Goal: Transaction & Acquisition: Purchase product/service

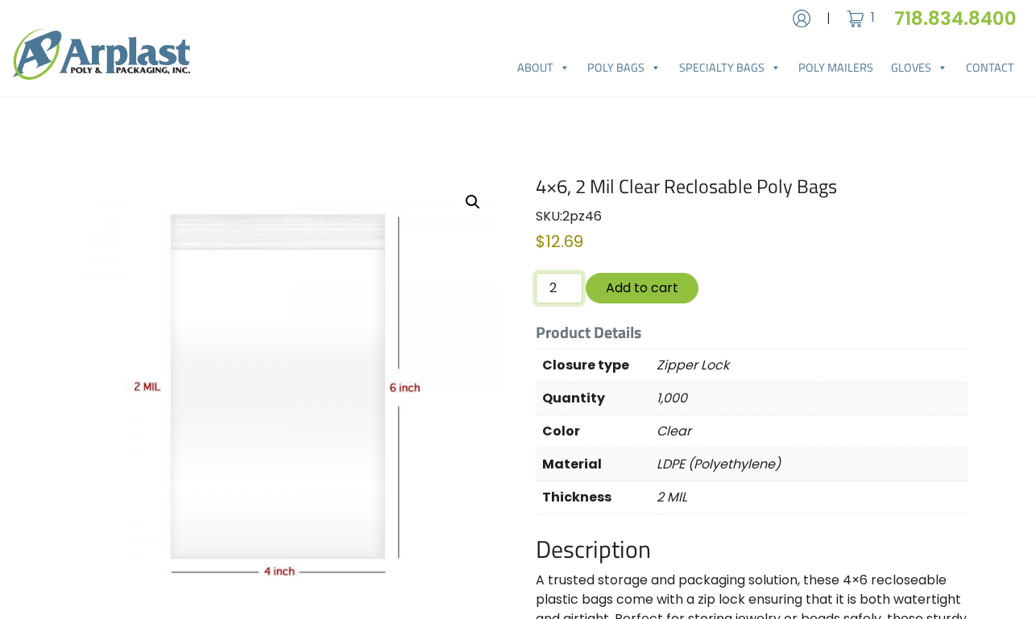
click at [570, 284] on input "2" at bounding box center [559, 288] width 47 height 31
click at [570, 284] on input "3" at bounding box center [559, 288] width 47 height 31
click at [570, 284] on input "4" at bounding box center [559, 288] width 47 height 31
type input "5"
click at [570, 283] on input "5" at bounding box center [559, 288] width 47 height 31
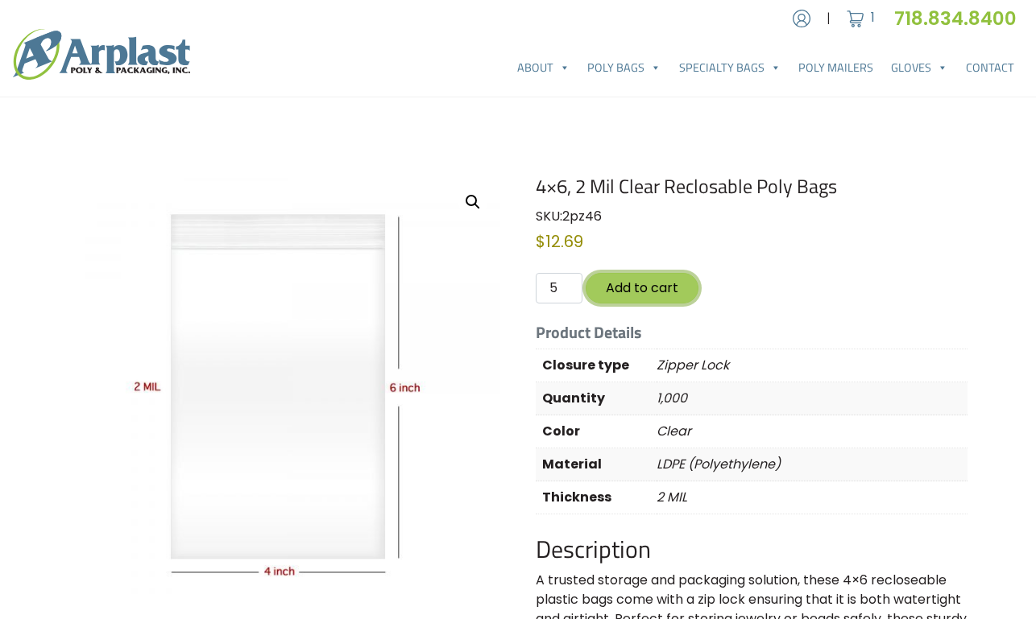
click at [665, 291] on button "Add to cart" at bounding box center [642, 288] width 113 height 30
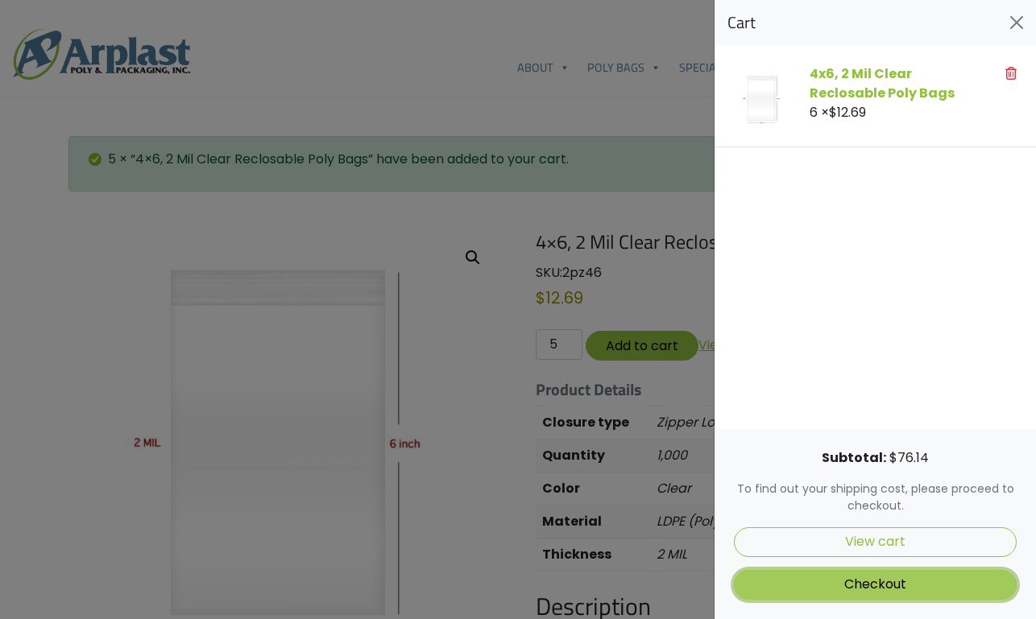
click at [887, 586] on link "Checkout" at bounding box center [875, 585] width 283 height 30
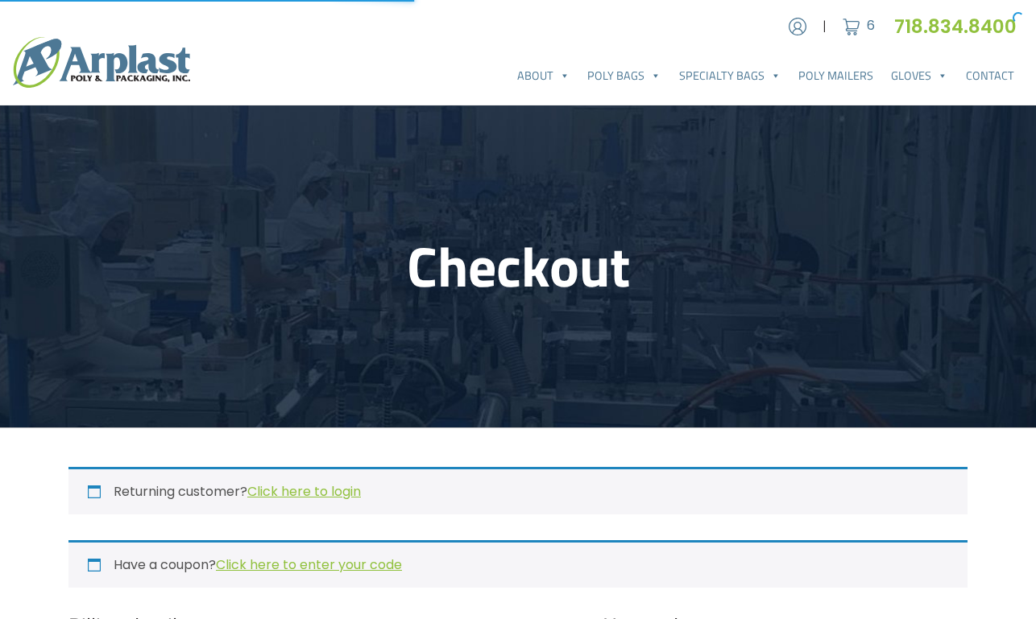
select select "NJ"
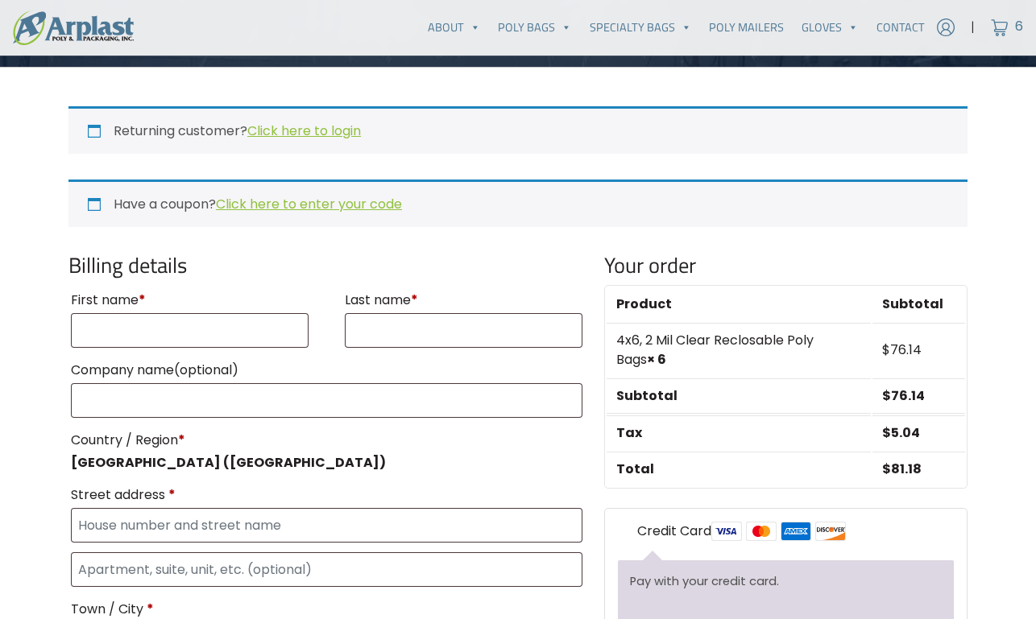
scroll to position [354, 0]
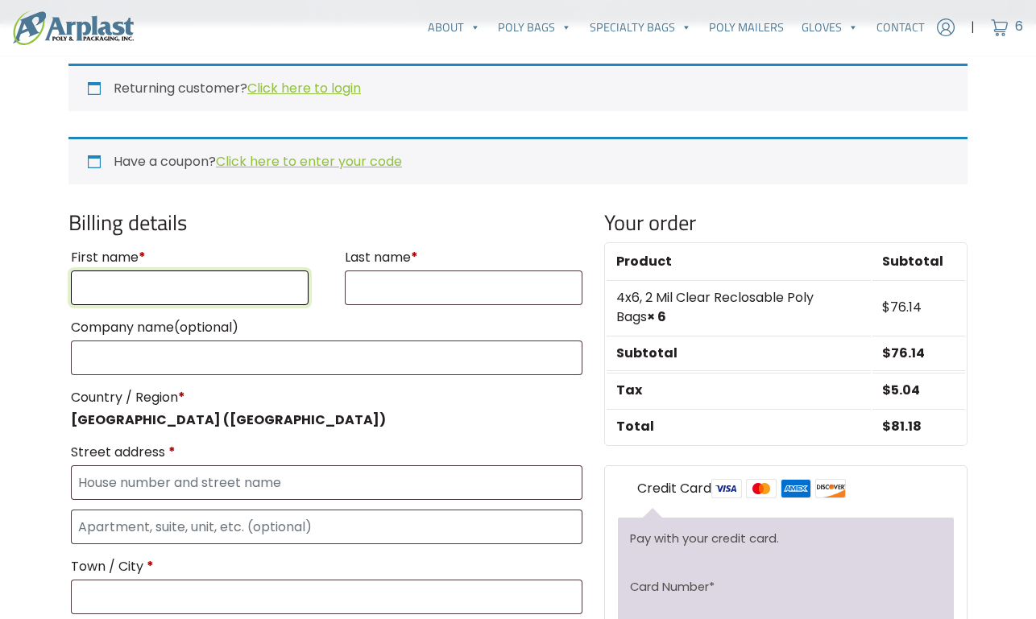
click at [219, 288] on input "First name *" at bounding box center [190, 288] width 238 height 35
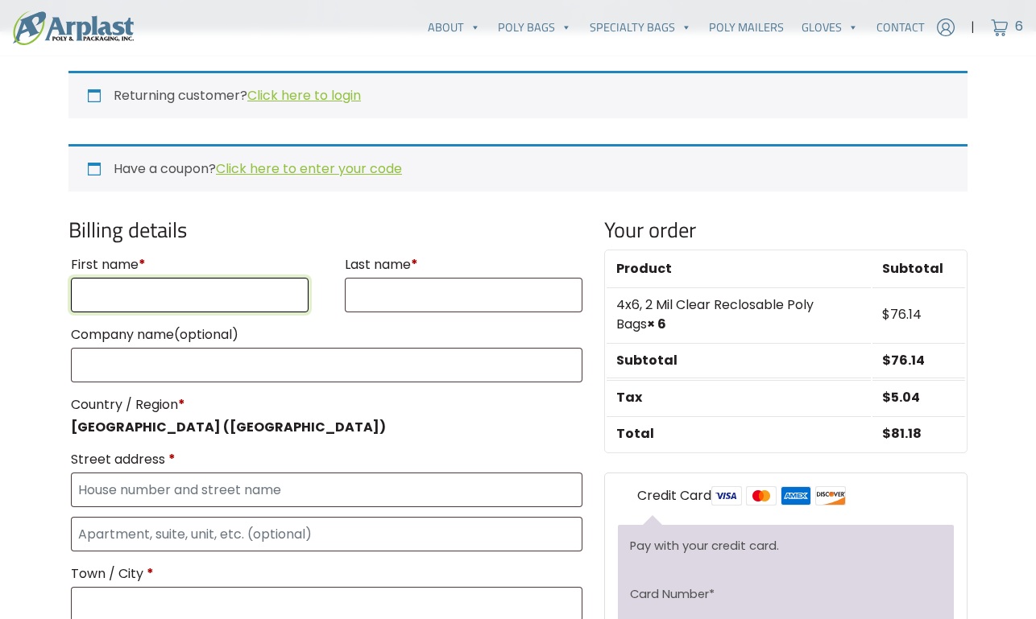
click at [219, 288] on input "First name *" at bounding box center [190, 295] width 238 height 35
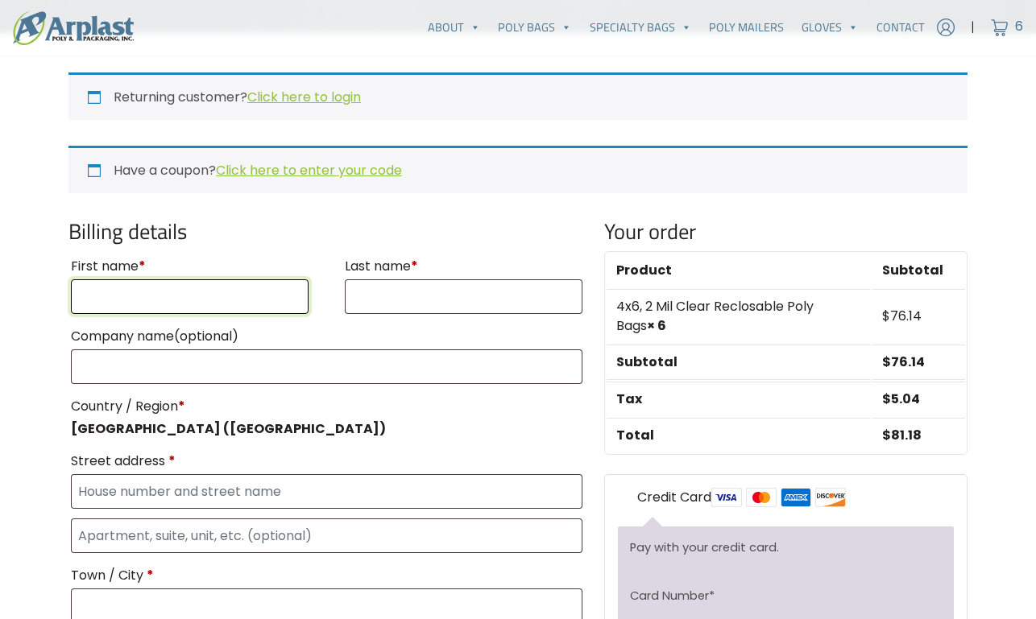
click at [219, 288] on input "First name *" at bounding box center [190, 297] width 238 height 35
click at [214, 292] on input "First name *" at bounding box center [190, 297] width 238 height 35
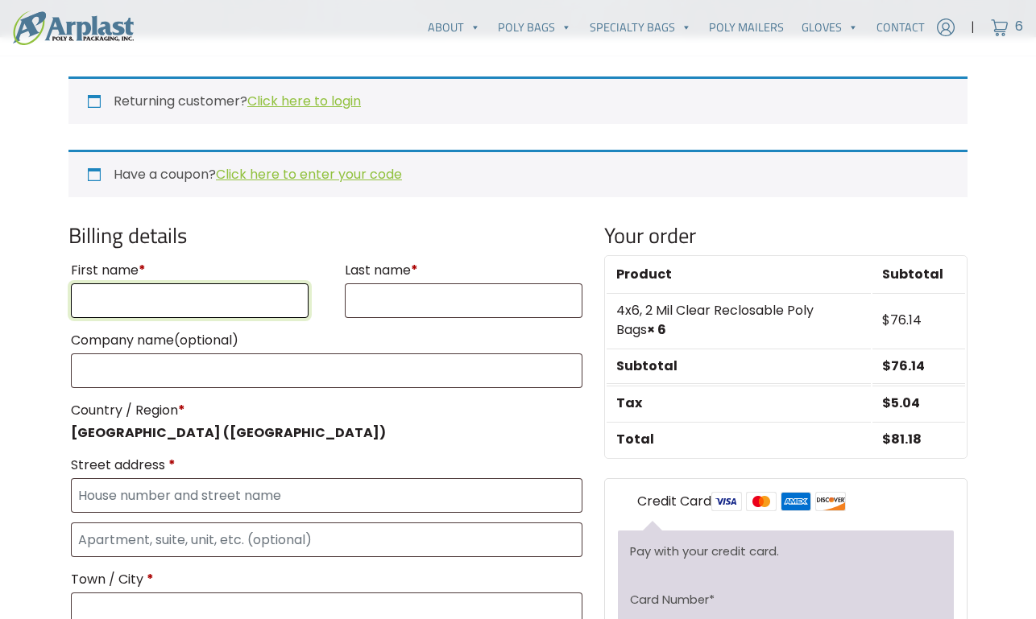
click at [214, 292] on input "First name *" at bounding box center [190, 301] width 238 height 35
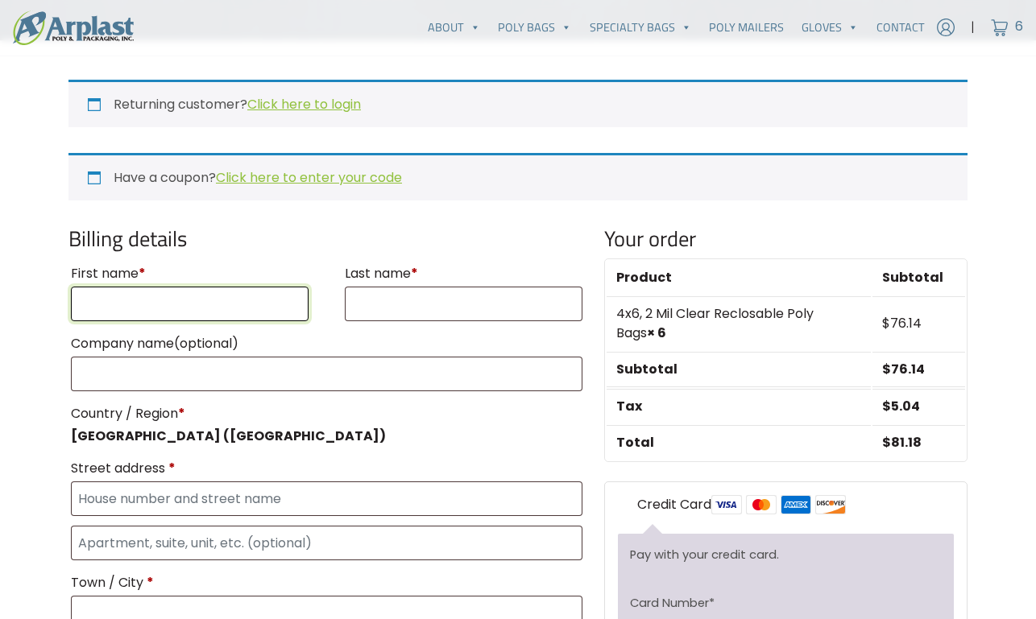
click at [213, 292] on input "First name *" at bounding box center [190, 304] width 238 height 35
type input "Henry"
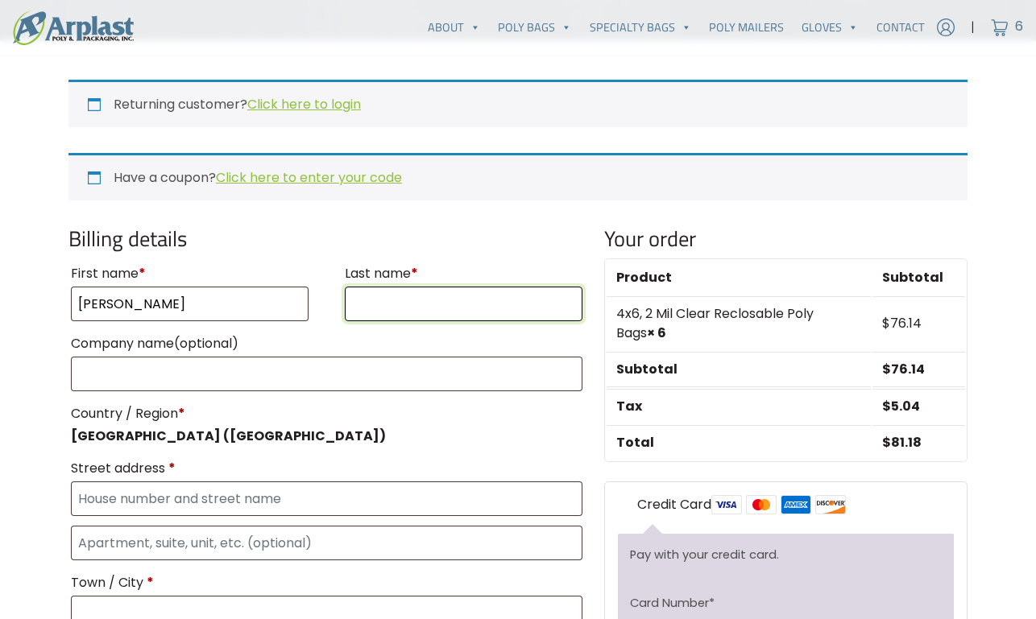
type input "Wettstein"
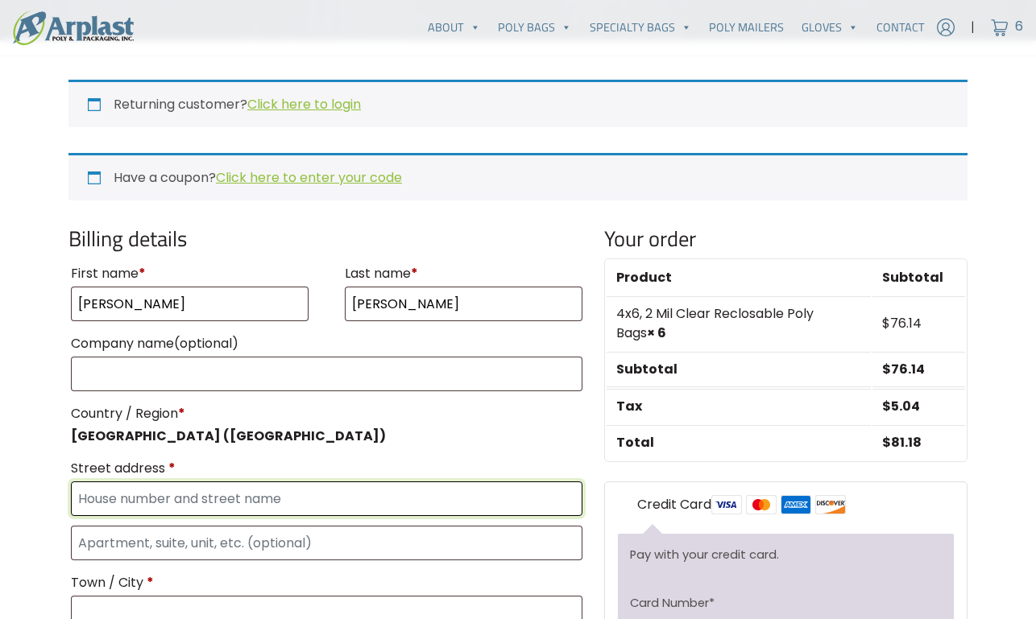
type input "5025 Liverpool St"
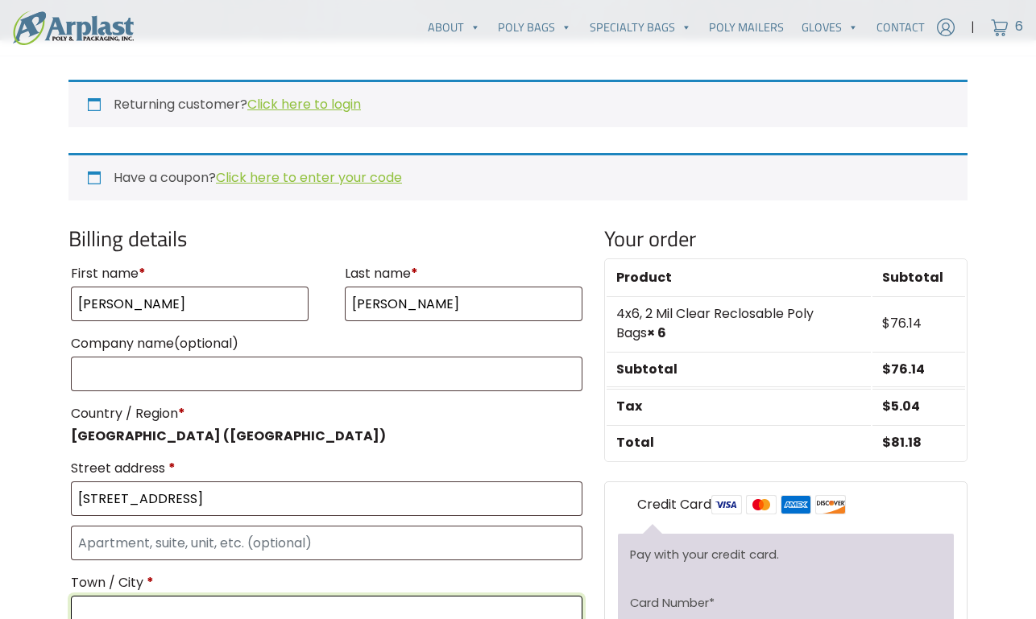
type input "Denver"
select select "CO"
type input "80249"
type input "3038856748"
type input "info@samewireless.com"
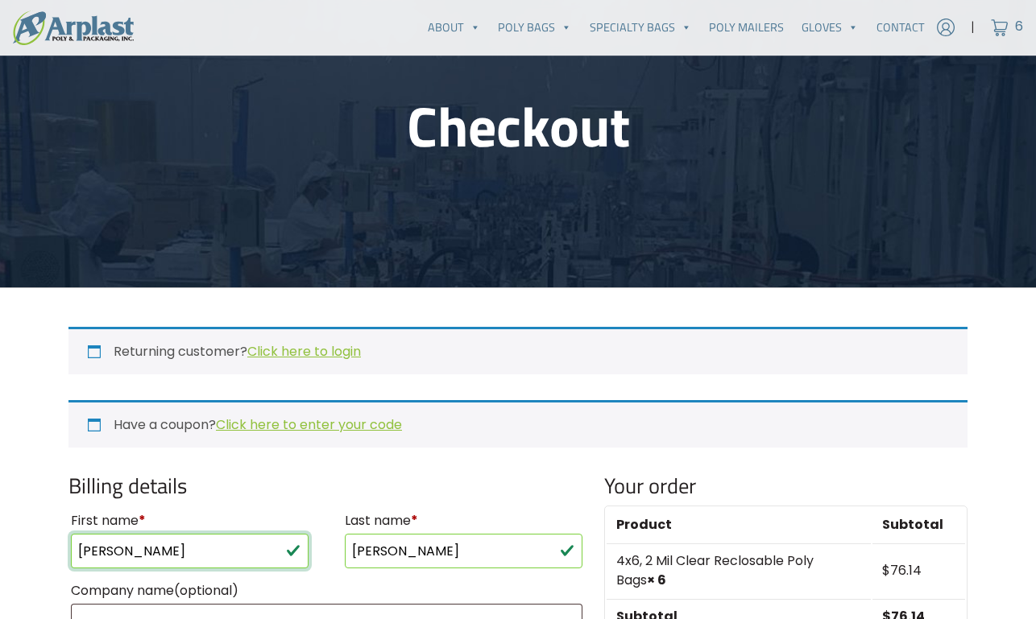
scroll to position [0, 0]
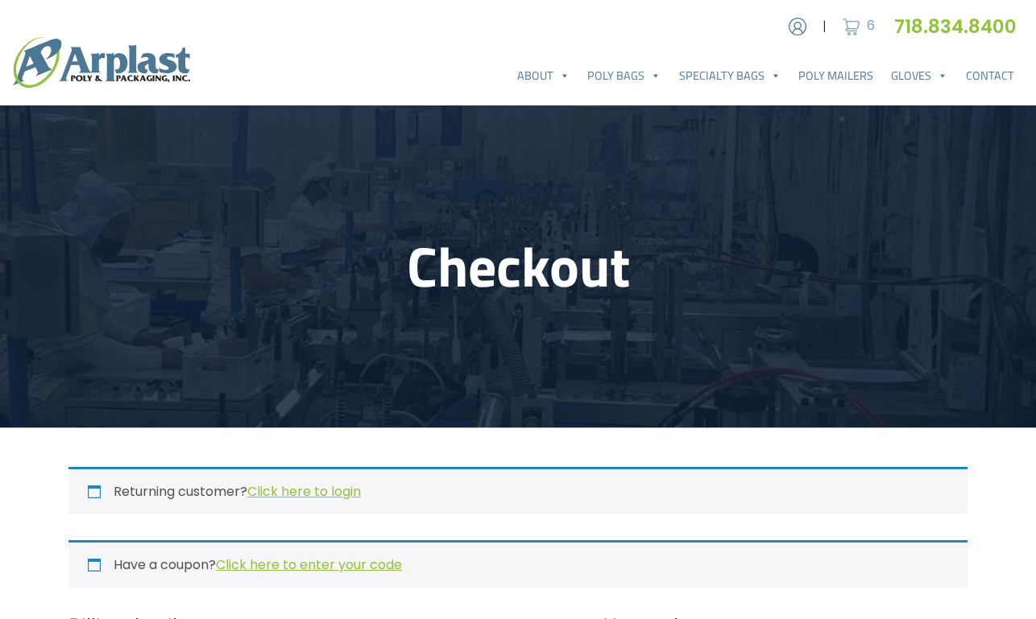
click at [857, 23] on img at bounding box center [851, 27] width 24 height 24
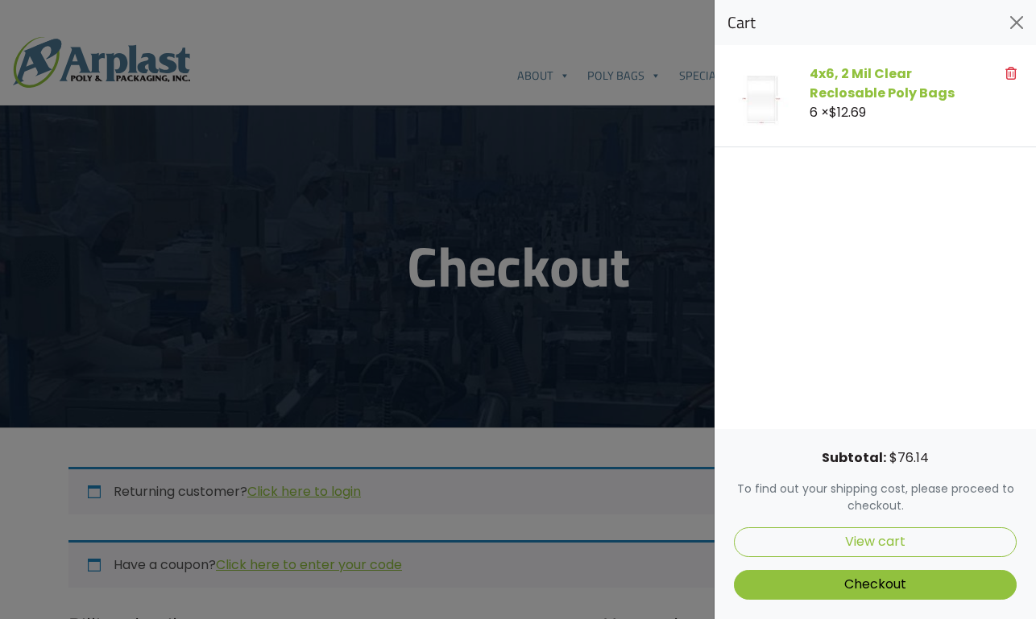
click at [805, 102] on div "4x6, 2 Mil Clear Reclosable Poly Bags 6 × $ 12.69" at bounding box center [888, 95] width 176 height 63
click at [835, 85] on link "4x6, 2 Mil Clear Reclosable Poly Bags" at bounding box center [882, 83] width 145 height 38
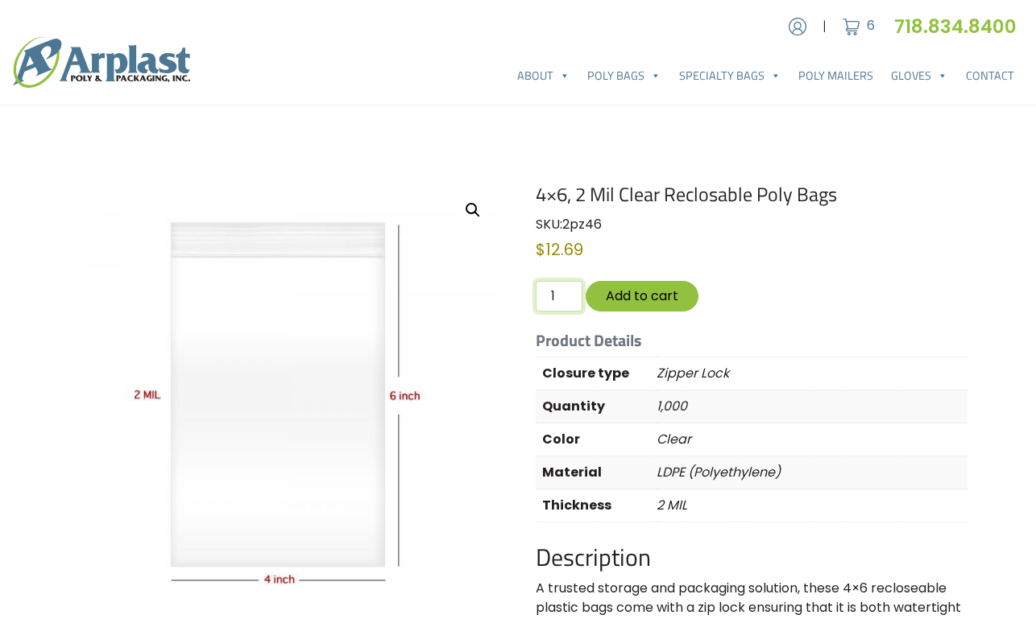
click at [556, 292] on input "1" at bounding box center [559, 296] width 47 height 31
click at [561, 292] on input "2" at bounding box center [559, 296] width 47 height 31
click at [561, 292] on input "3" at bounding box center [559, 296] width 47 height 31
click at [561, 292] on input "4" at bounding box center [559, 296] width 47 height 31
click at [565, 300] on input "3" at bounding box center [559, 296] width 47 height 31
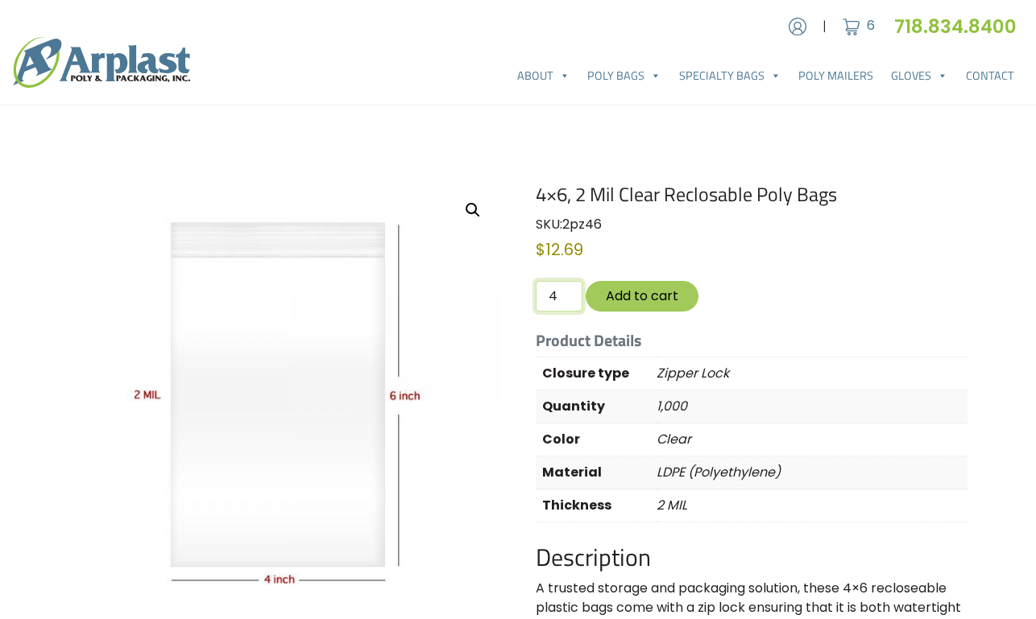
drag, startPoint x: 565, startPoint y: 289, endPoint x: 601, endPoint y: 291, distance: 36.3
type input "4"
click at [566, 289] on input "4" at bounding box center [559, 296] width 47 height 31
click at [619, 291] on button "Add to cart" at bounding box center [642, 296] width 113 height 30
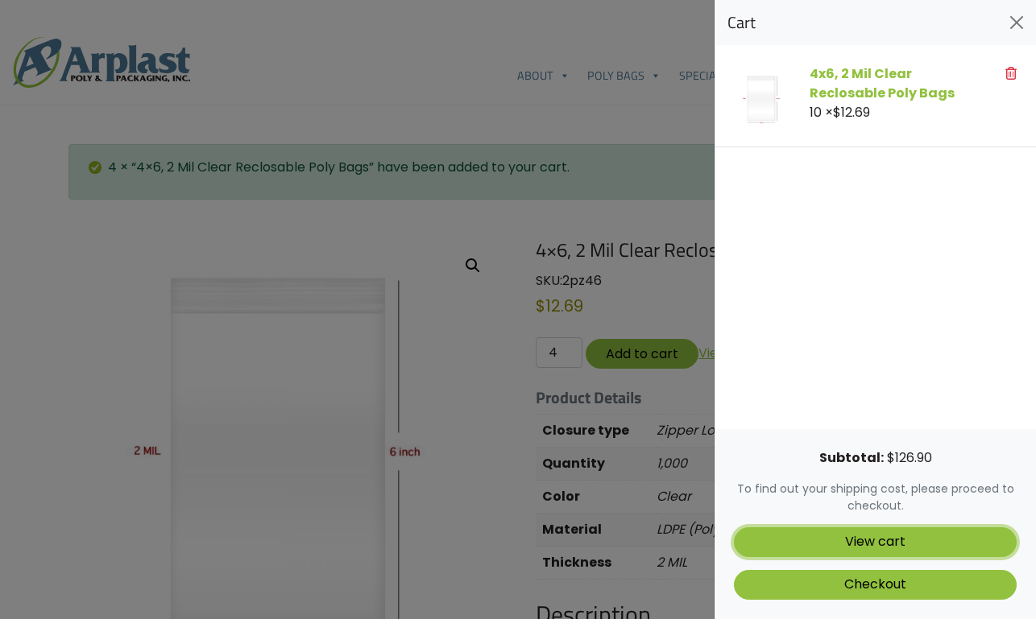
click at [902, 544] on link "View cart" at bounding box center [875, 543] width 283 height 30
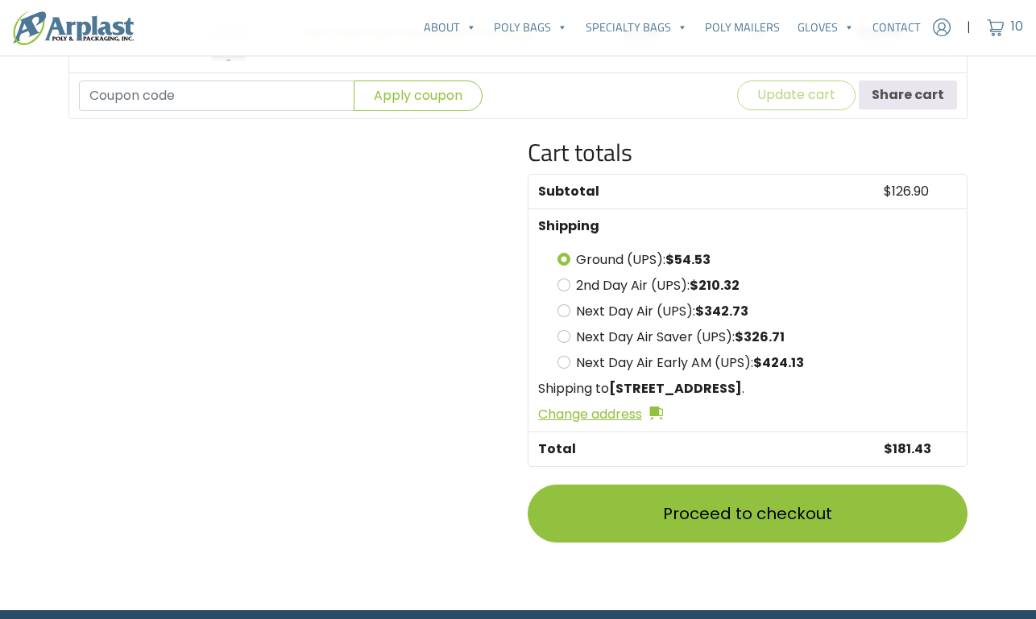
scroll to position [520, 0]
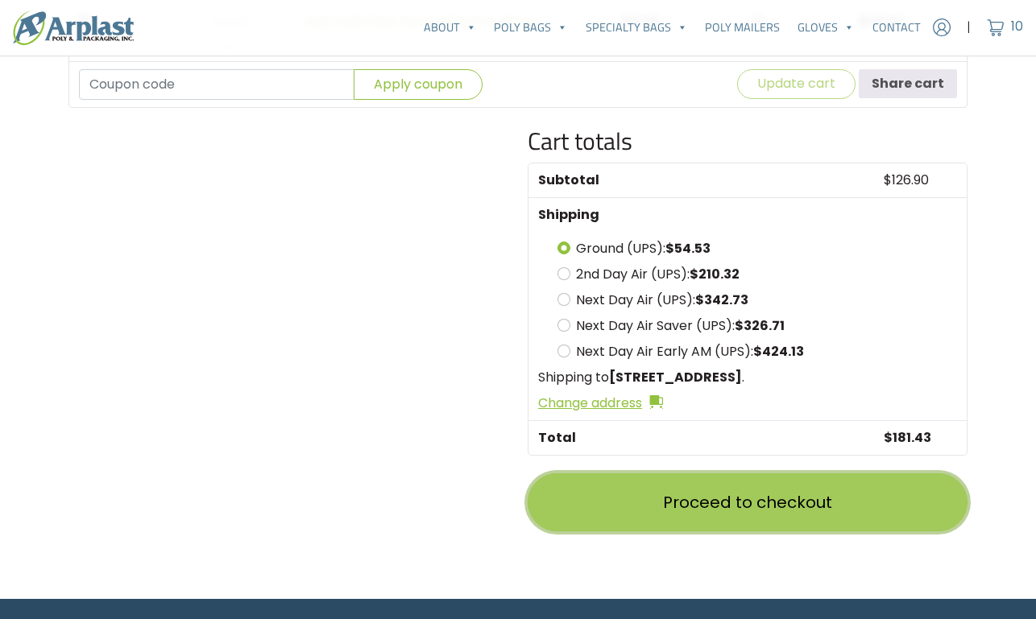
click at [731, 495] on link "Proceed to checkout" at bounding box center [748, 503] width 440 height 58
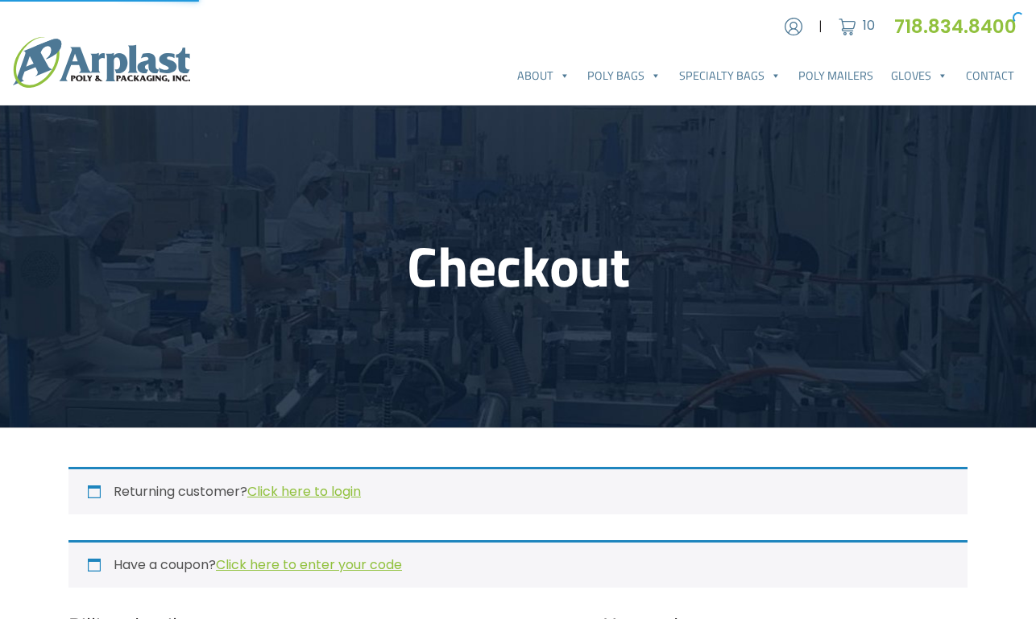
select select "CO"
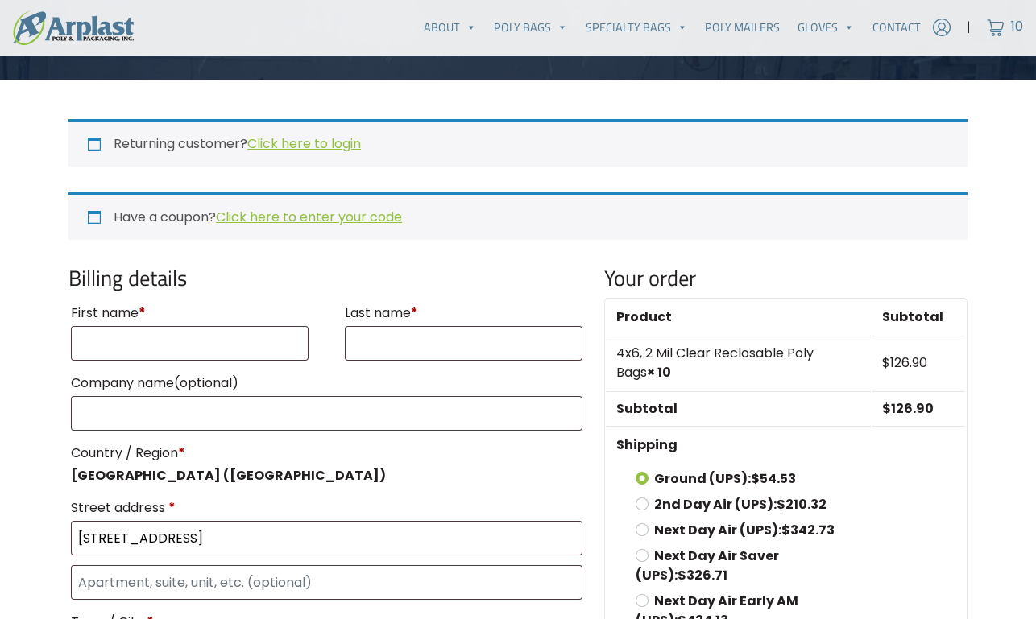
scroll to position [358, 0]
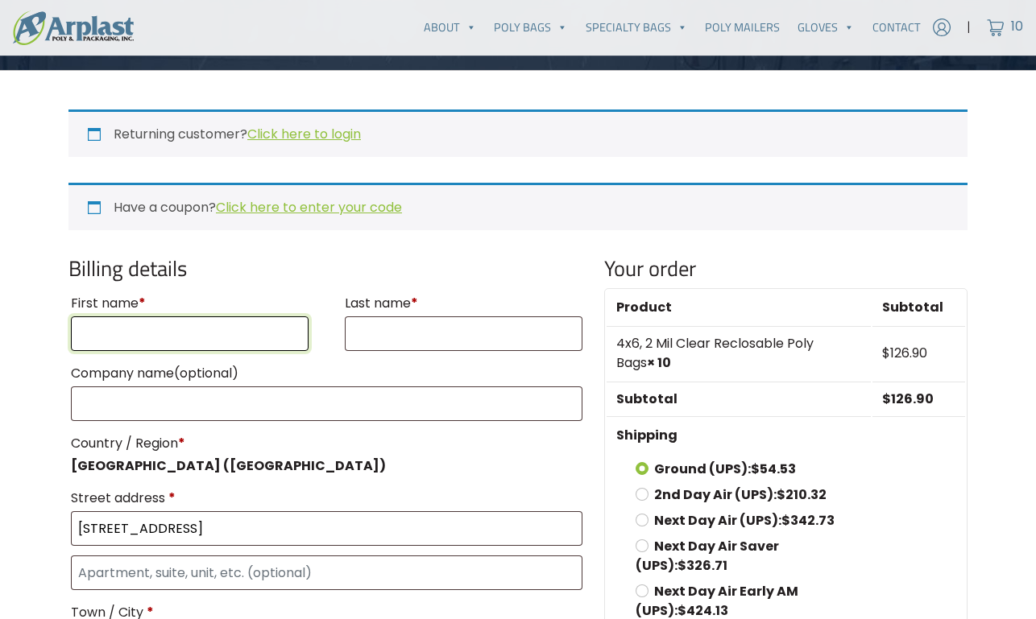
click at [213, 321] on input "First name *" at bounding box center [190, 334] width 238 height 35
type input "Henry"
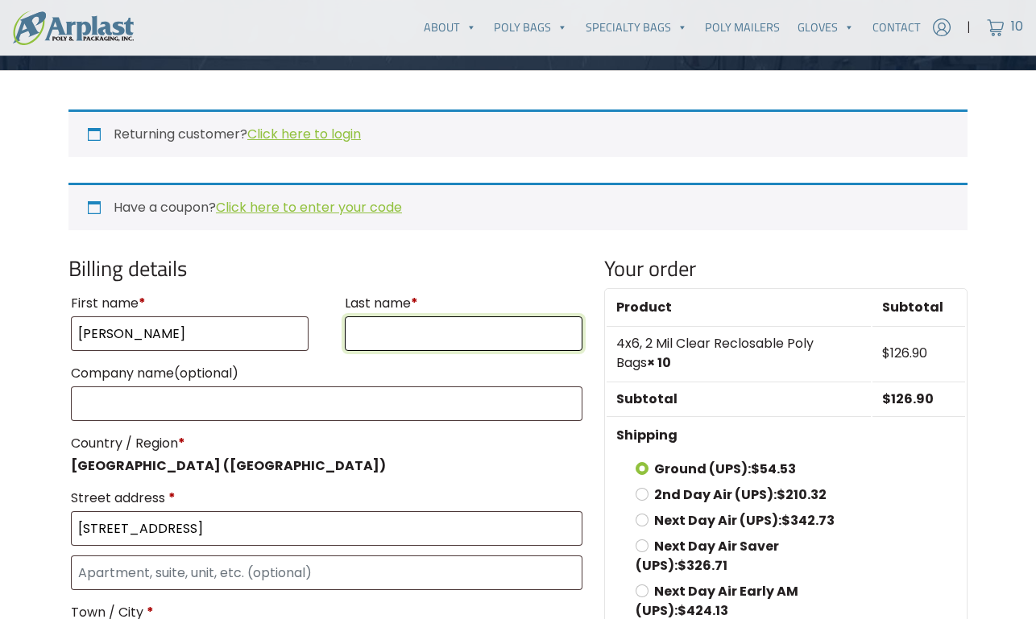
type input "Wettstein"
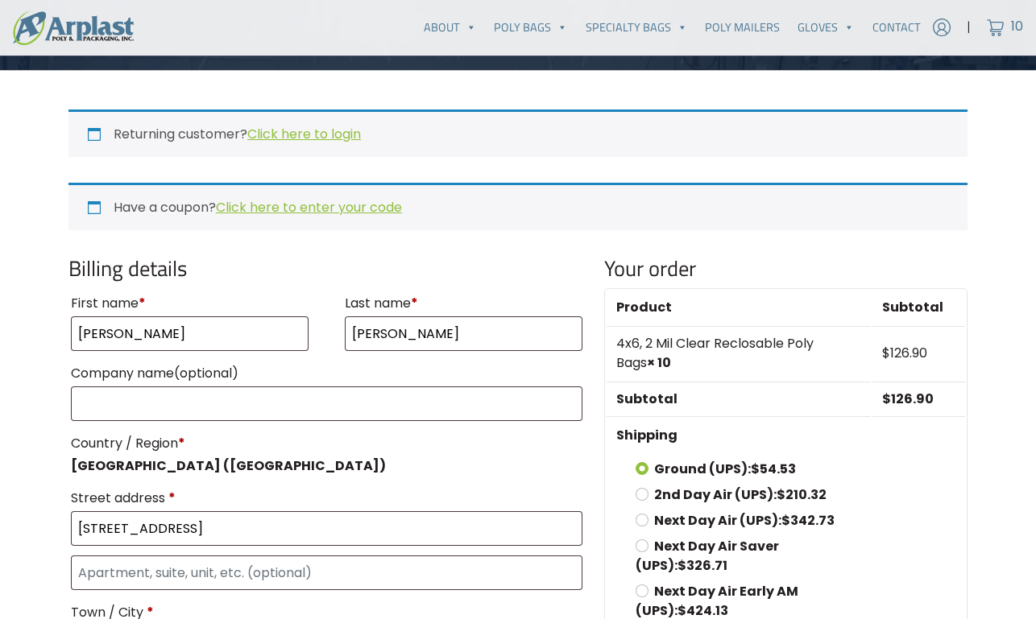
type input "Denver"
type input "3038856748"
type input "info@samewireless.com"
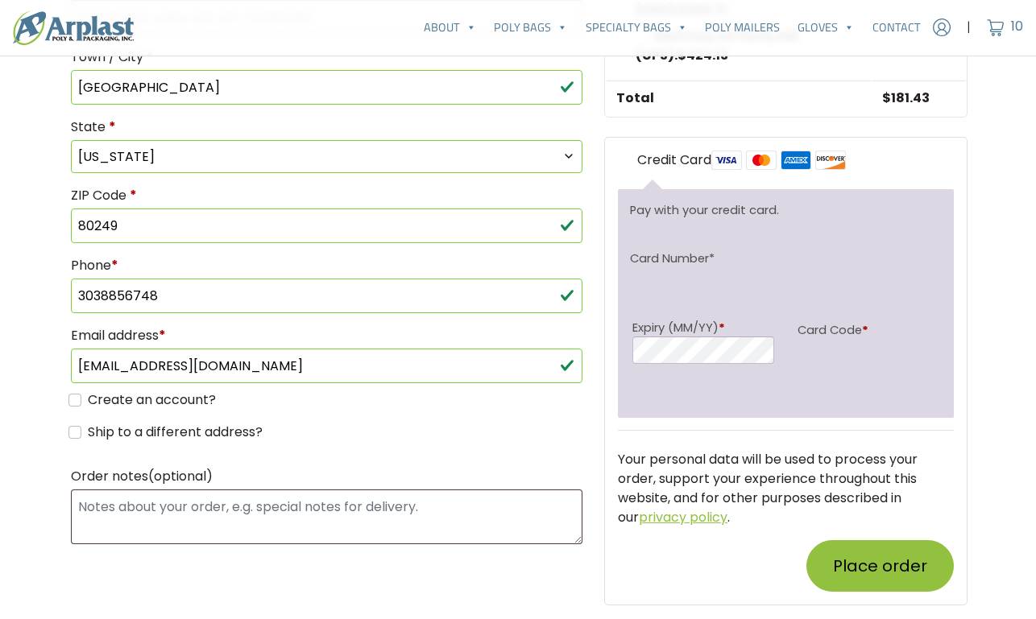
scroll to position [944, 0]
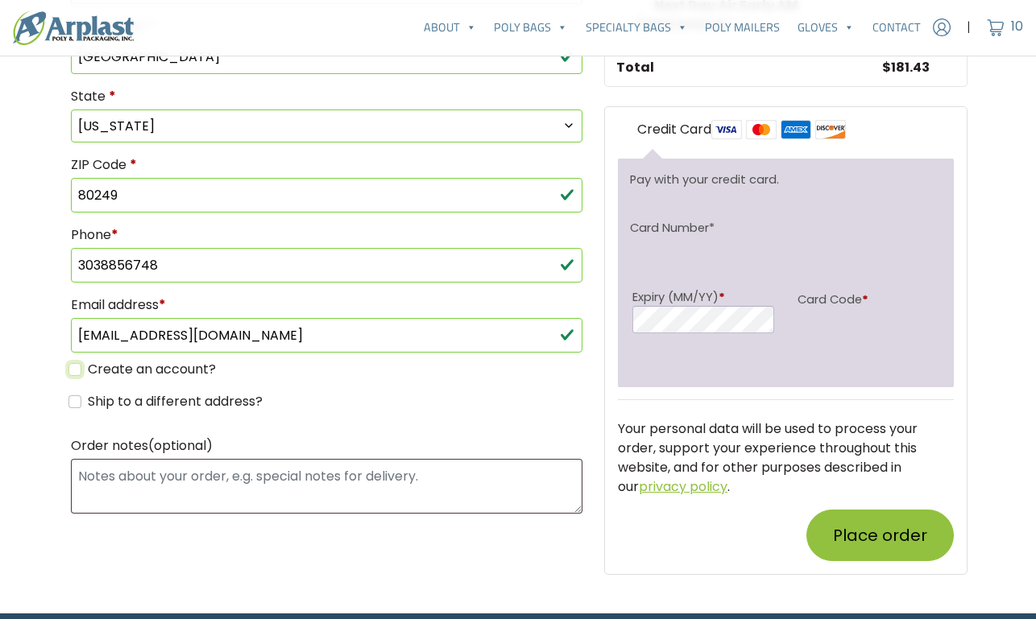
click at [78, 363] on input "Create an account?" at bounding box center [74, 369] width 13 height 13
checkbox input "true"
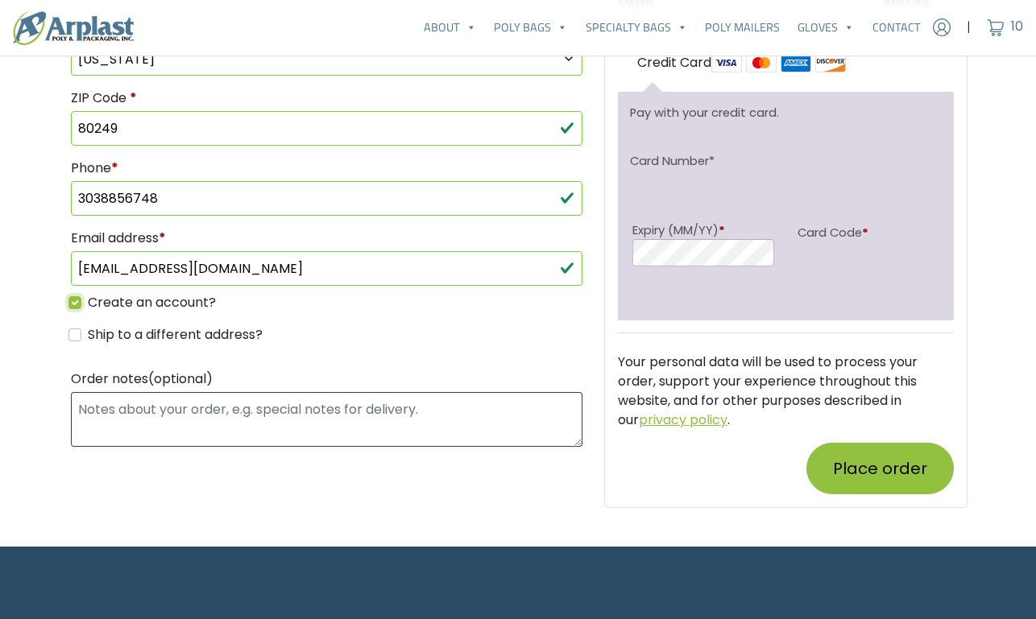
scroll to position [1012, 0]
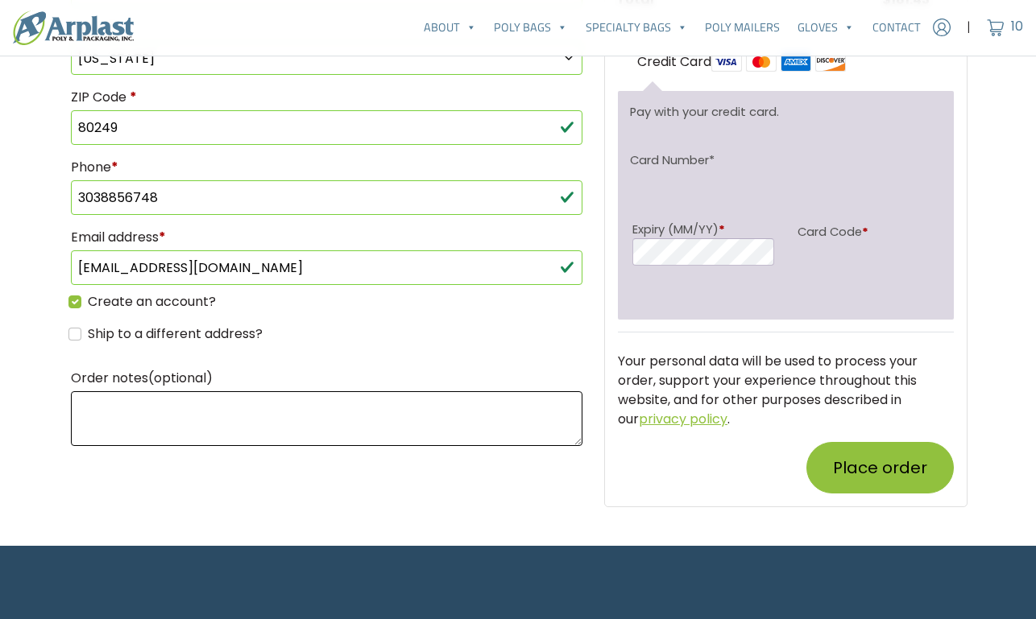
click at [281, 399] on textarea "Order notes (optional)" at bounding box center [327, 419] width 512 height 55
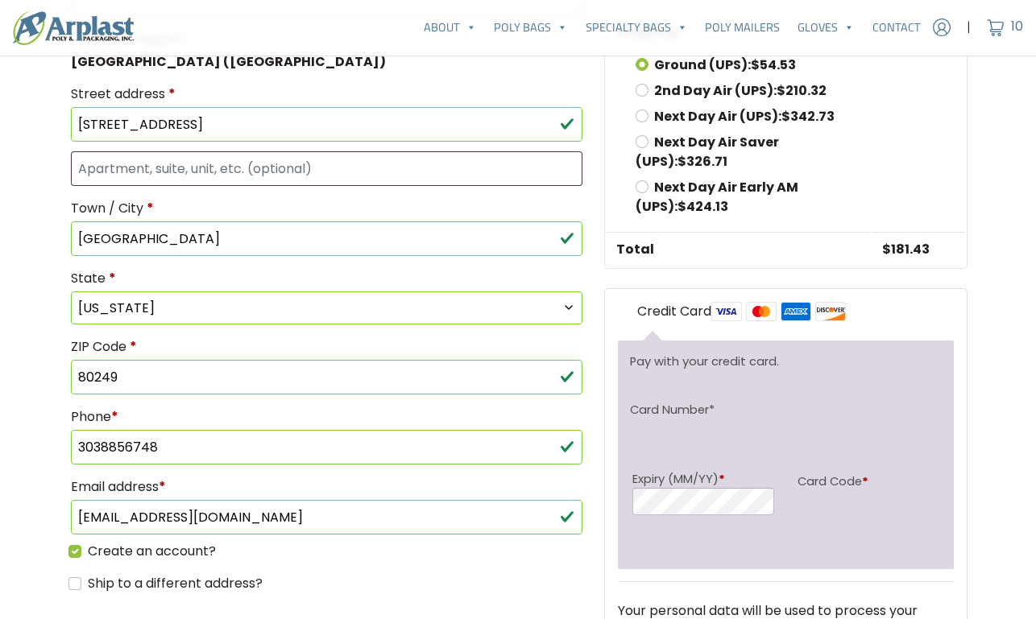
scroll to position [776, 0]
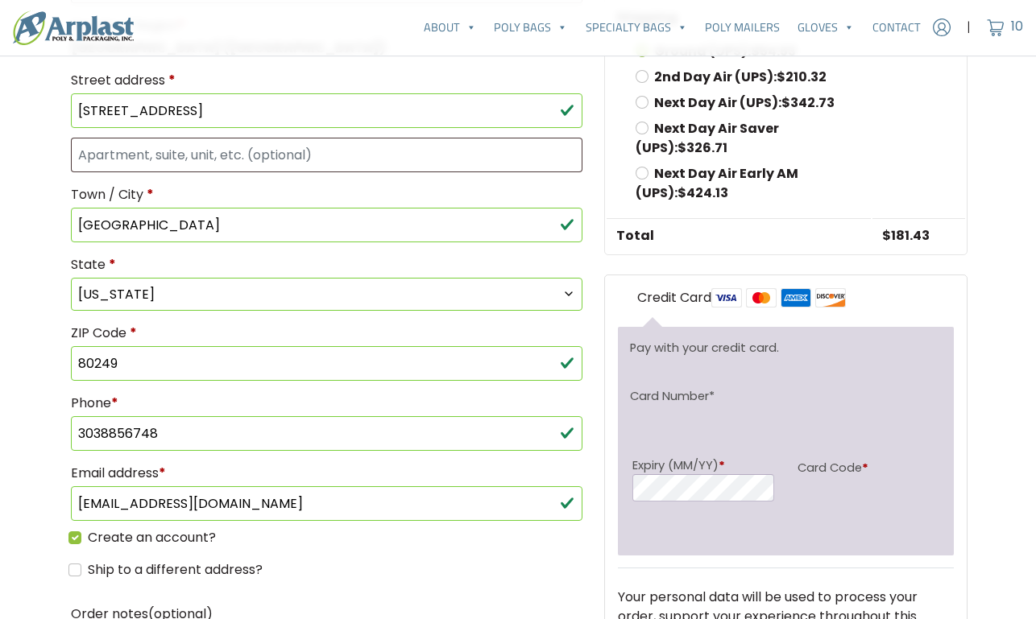
type textarea "i would to get better price next time if you can call me at 3038856748 normally…"
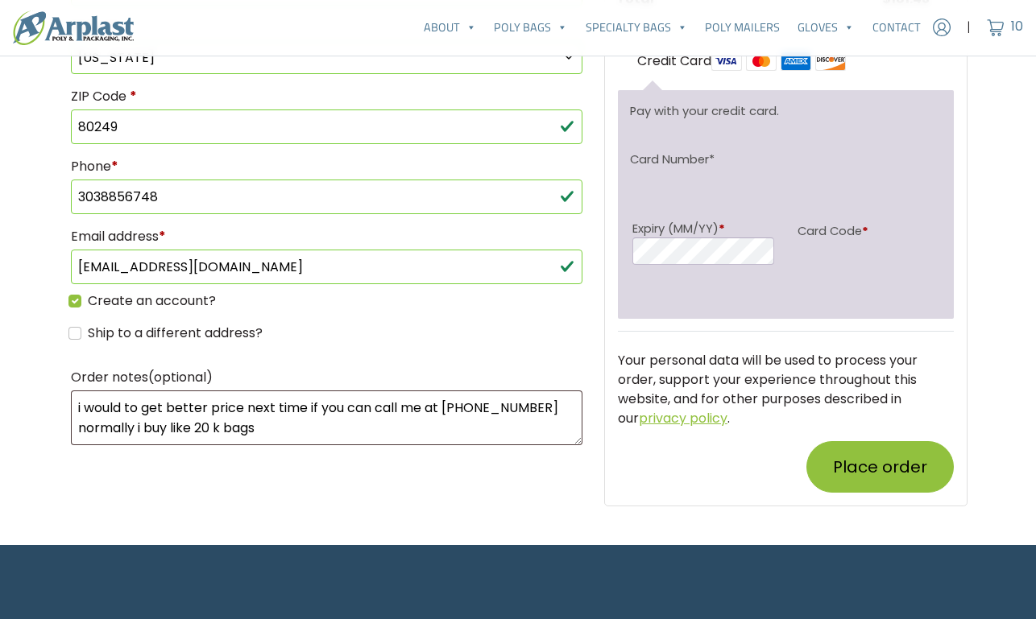
scroll to position [1013, 0]
click at [892, 470] on button "Place order" at bounding box center [879, 467] width 147 height 52
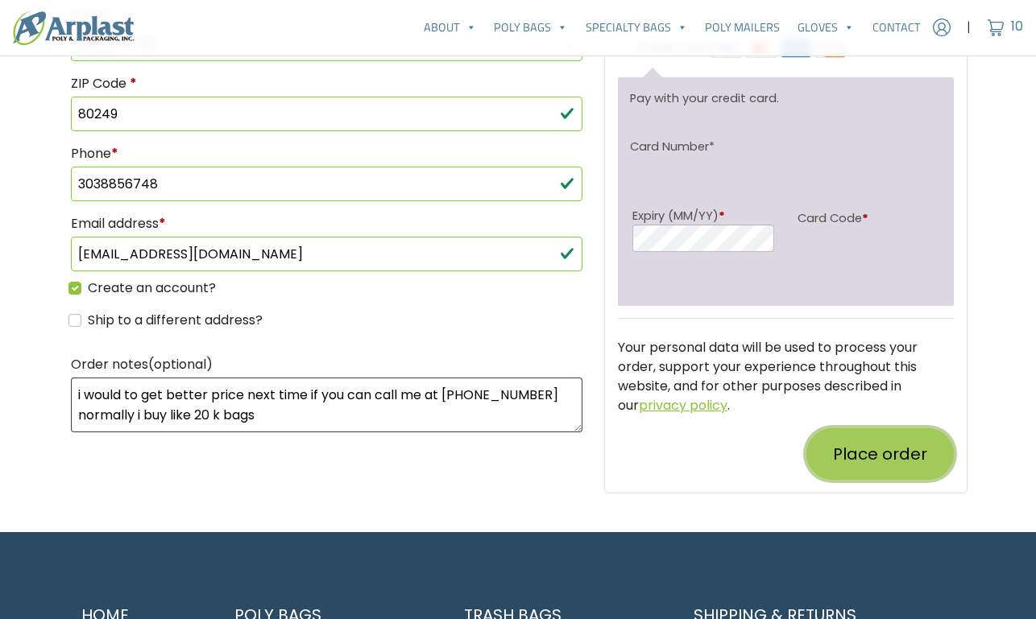
scroll to position [996, 0]
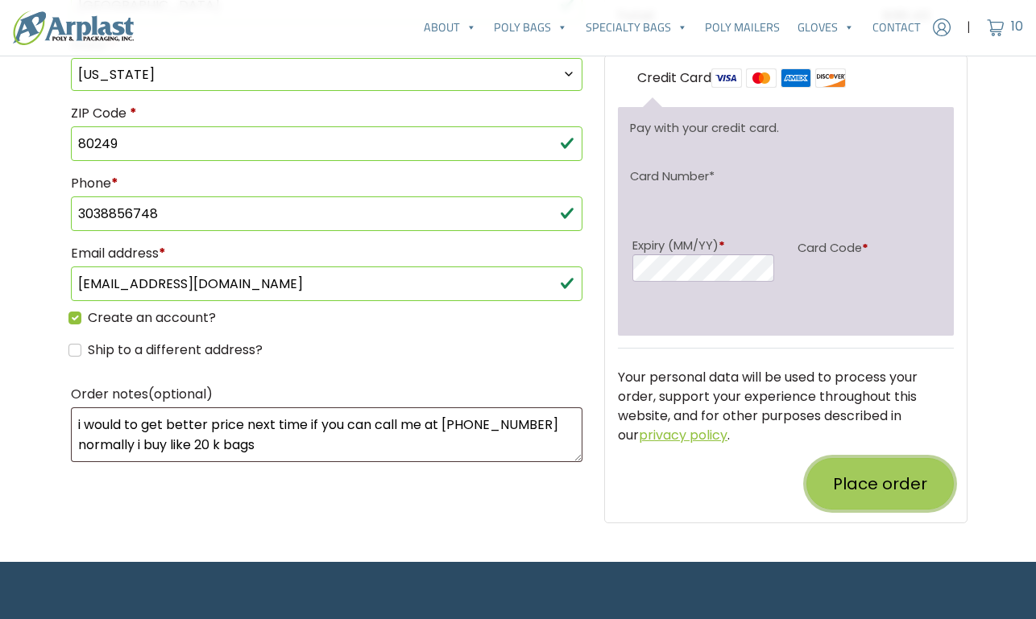
click at [899, 476] on button "Place order" at bounding box center [879, 484] width 147 height 52
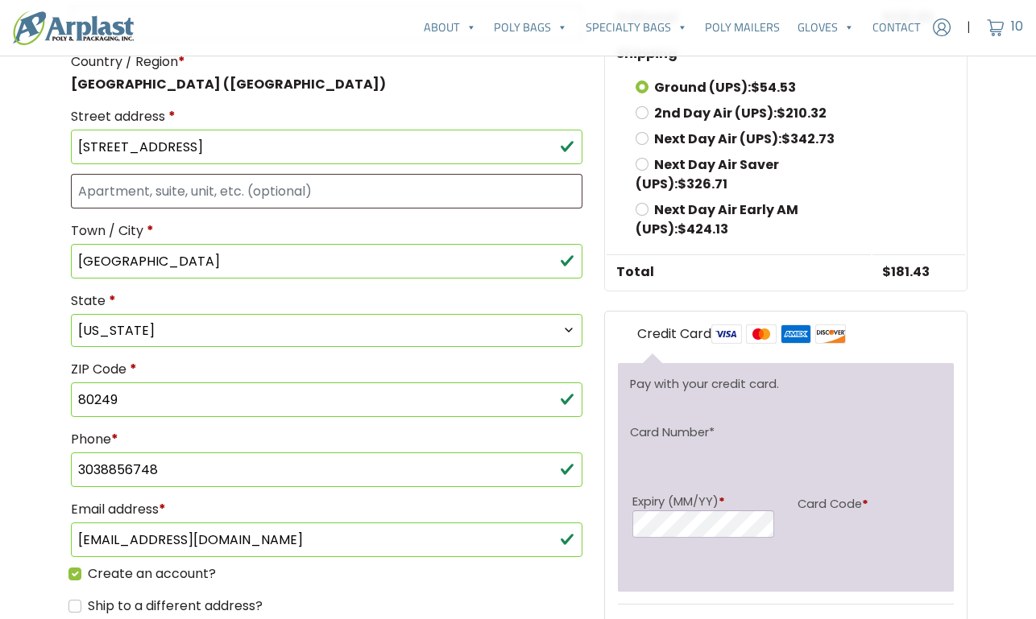
scroll to position [827, 0]
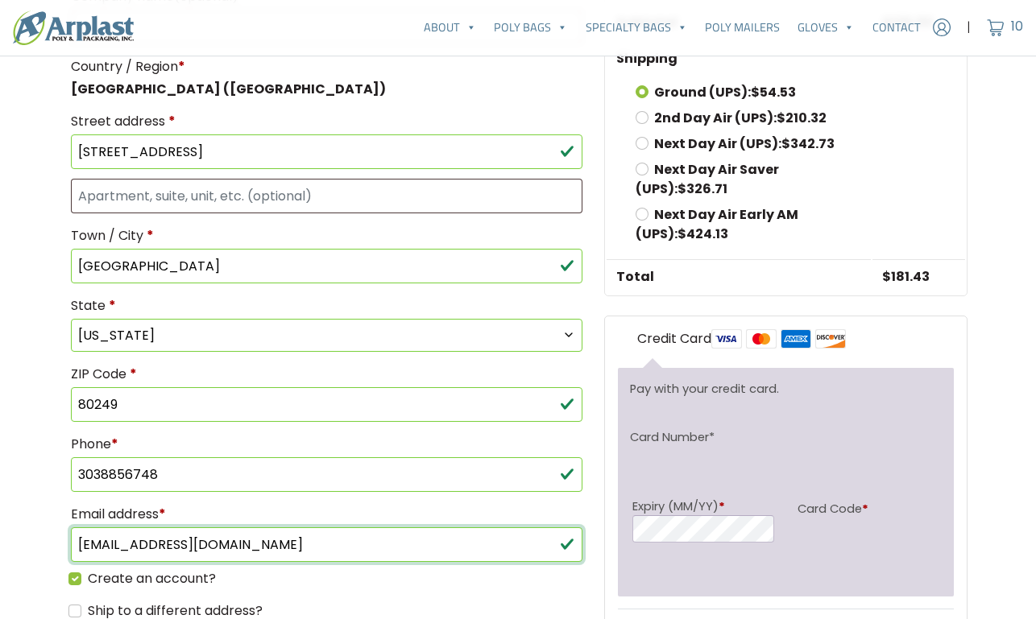
click at [321, 531] on input "[EMAIL_ADDRESS][DOMAIN_NAME]" at bounding box center [327, 545] width 512 height 35
click at [320, 531] on input "[EMAIL_ADDRESS][DOMAIN_NAME]" at bounding box center [327, 545] width 512 height 35
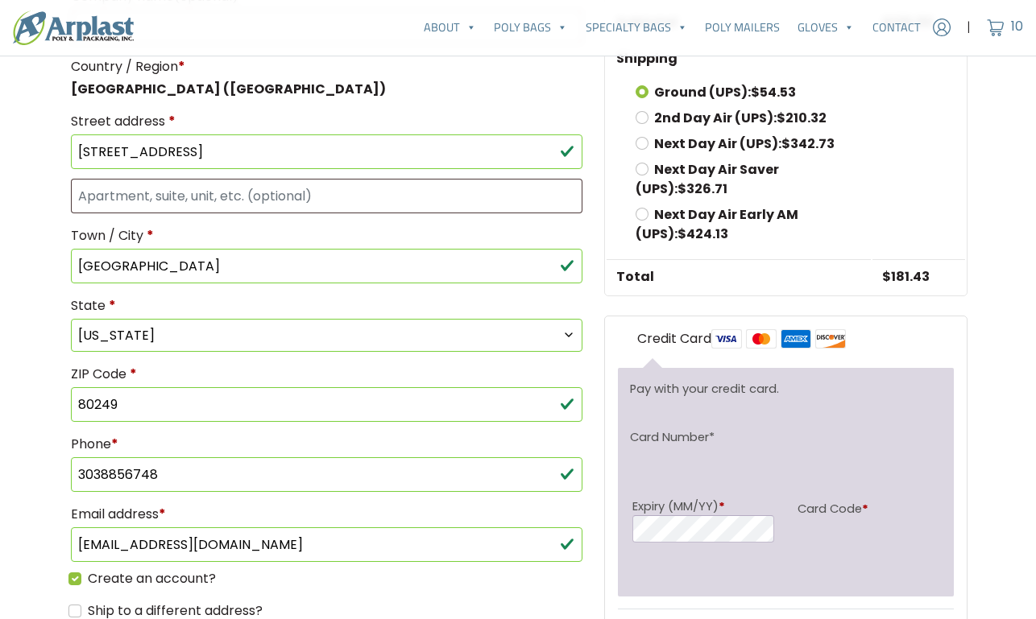
click at [396, 576] on p "Create an account?" at bounding box center [326, 579] width 516 height 19
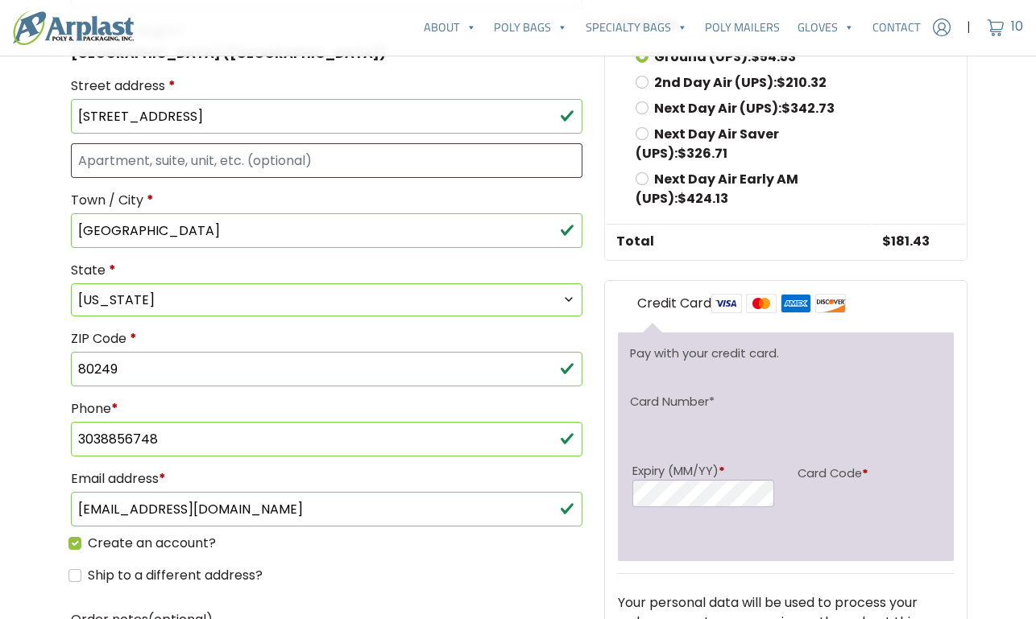
scroll to position [851, 0]
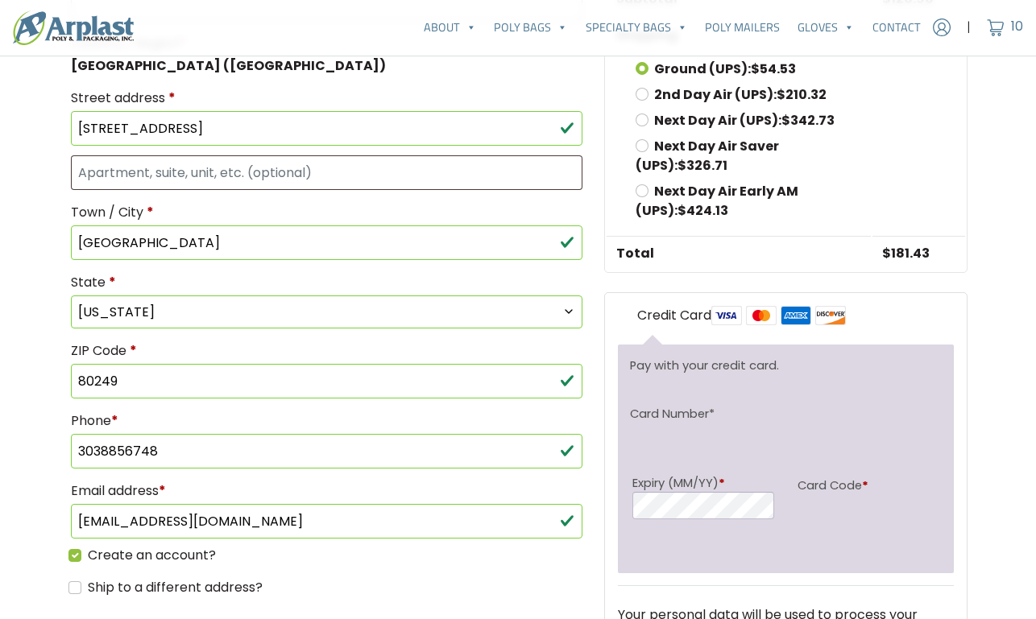
click at [961, 532] on div "Credit Card Pay with your credit card. Card Number * Expiry (MM/YY) * Card Code…" at bounding box center [786, 526] width 362 height 467
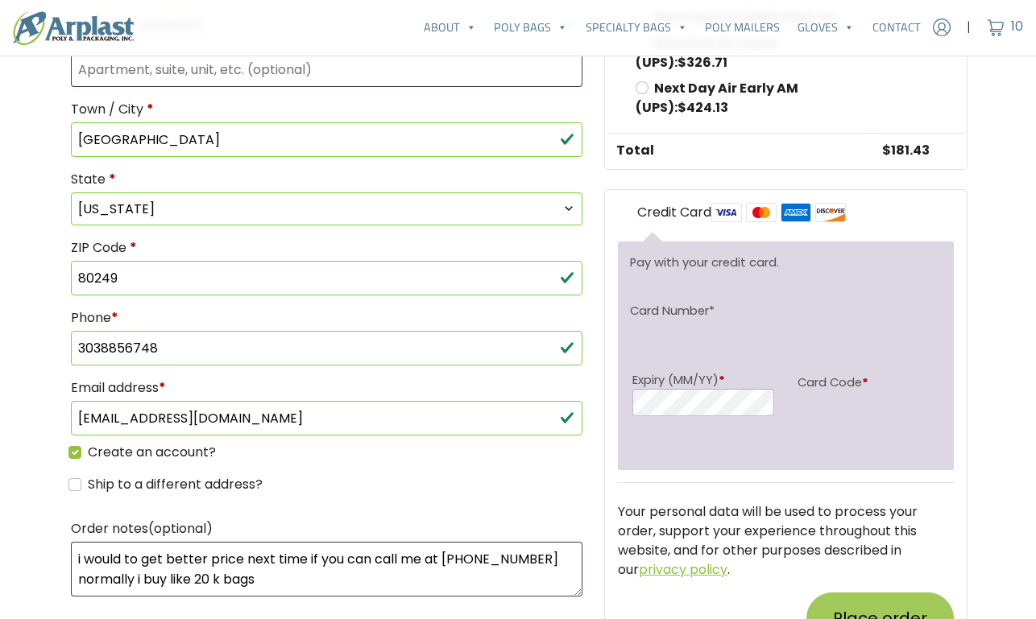
scroll to position [1051, 0]
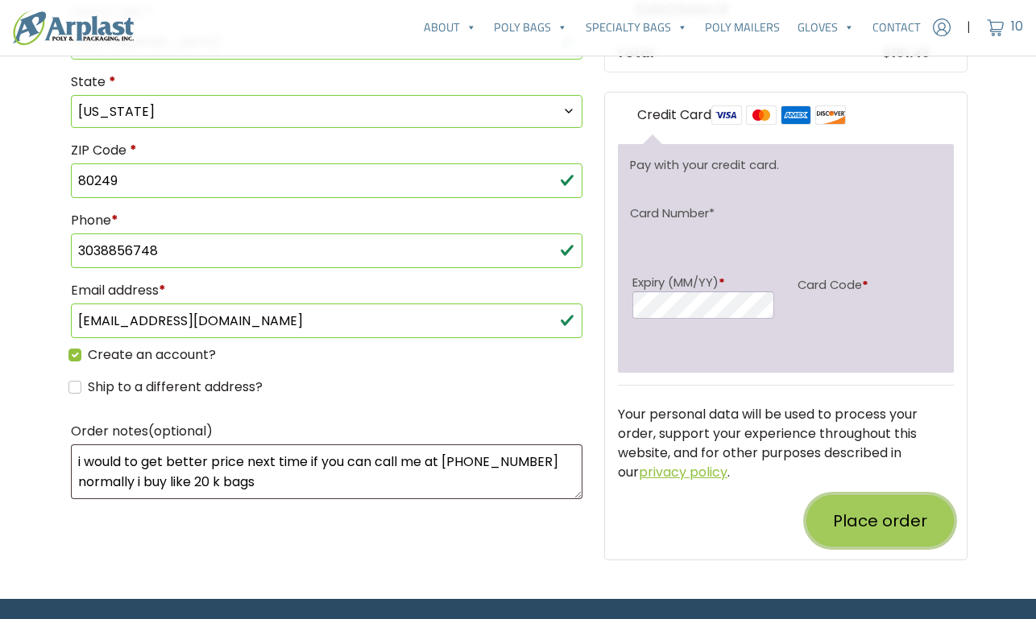
click at [880, 522] on button "Place order" at bounding box center [879, 521] width 147 height 52
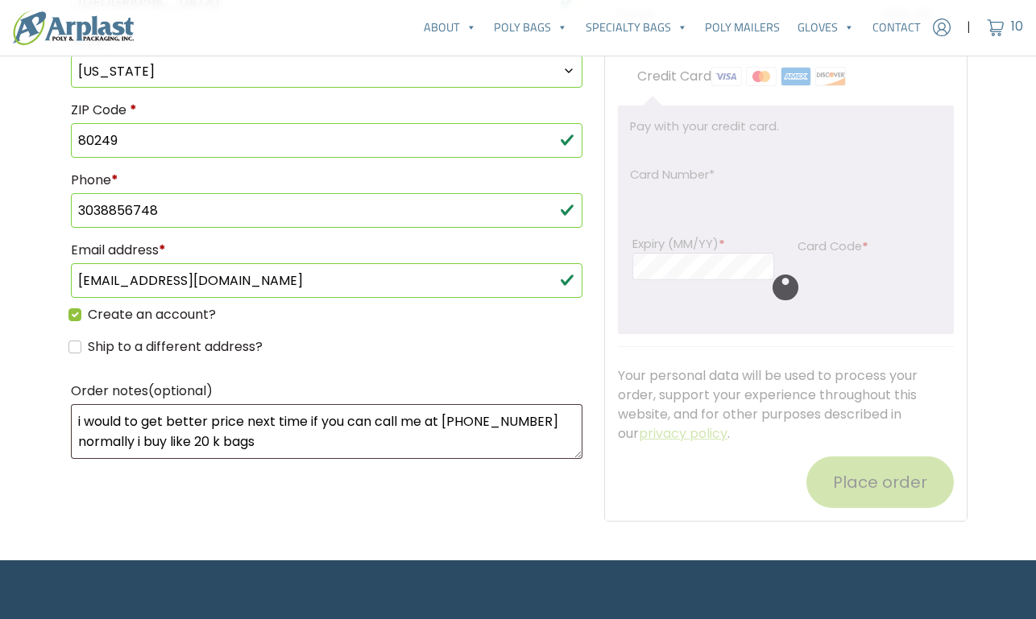
scroll to position [1080, 0]
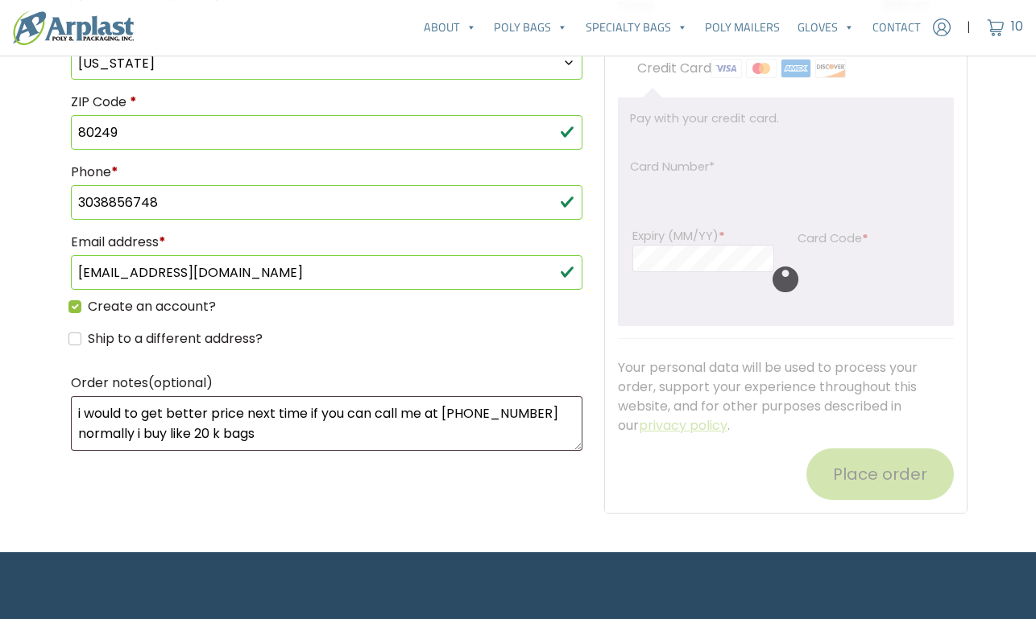
click at [793, 493] on div at bounding box center [786, 279] width 362 height 467
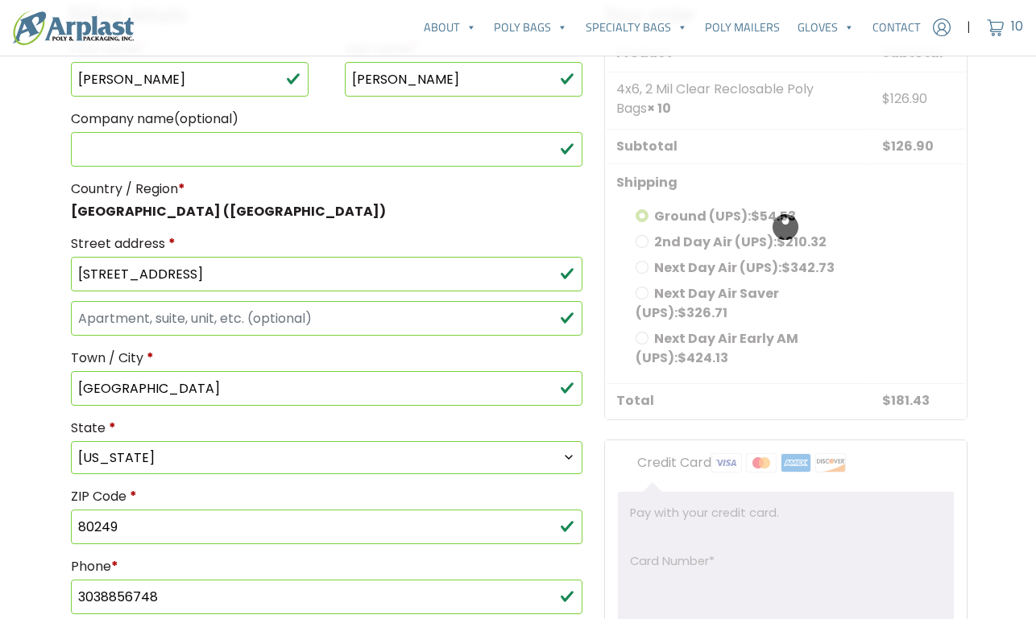
scroll to position [643, 0]
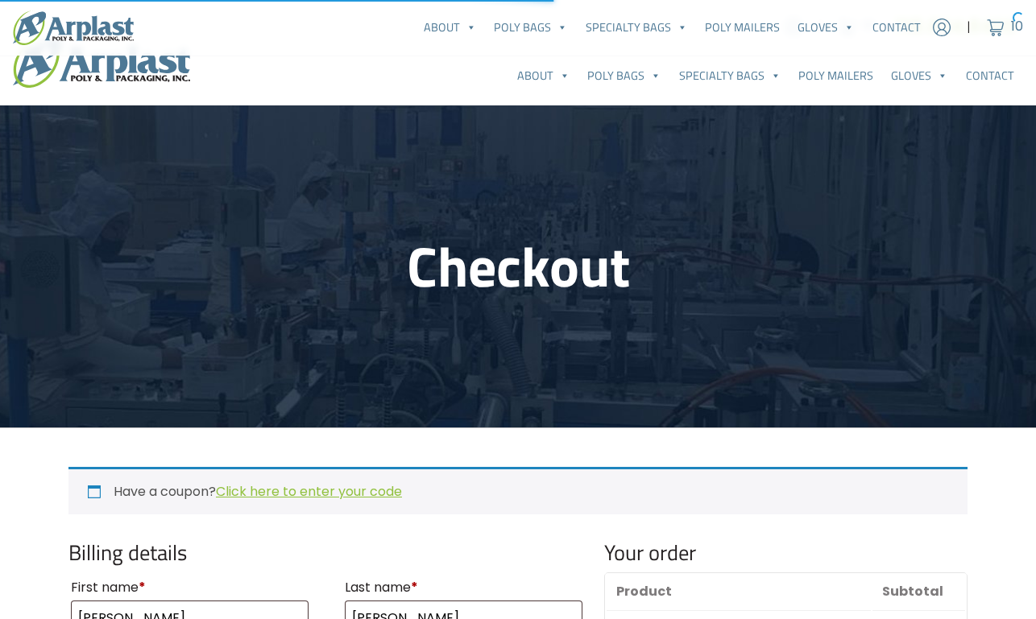
select select "CO"
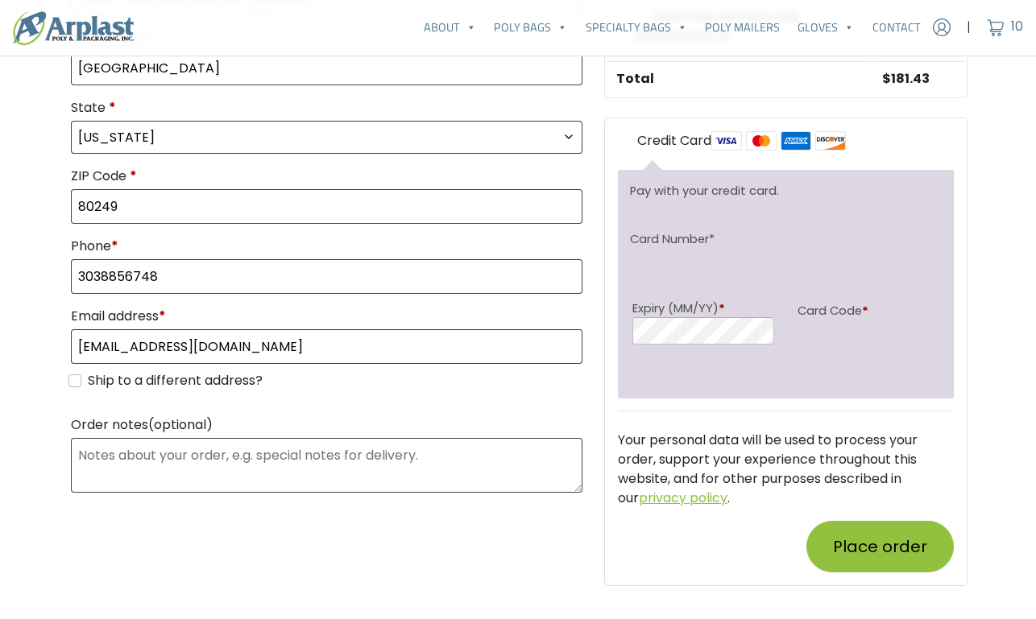
scroll to position [867, 0]
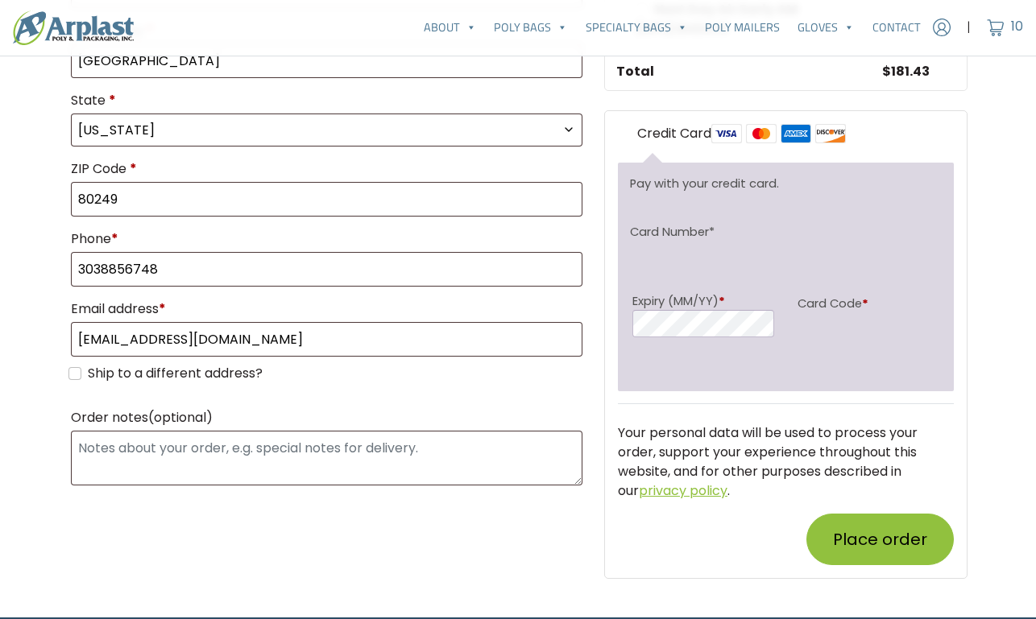
click at [914, 402] on div "Credit Card Pay with your credit card. Card Number * Expiry (MM/YY) * Card Code…" at bounding box center [786, 264] width 336 height 280
click at [900, 540] on button "Place order" at bounding box center [879, 540] width 147 height 52
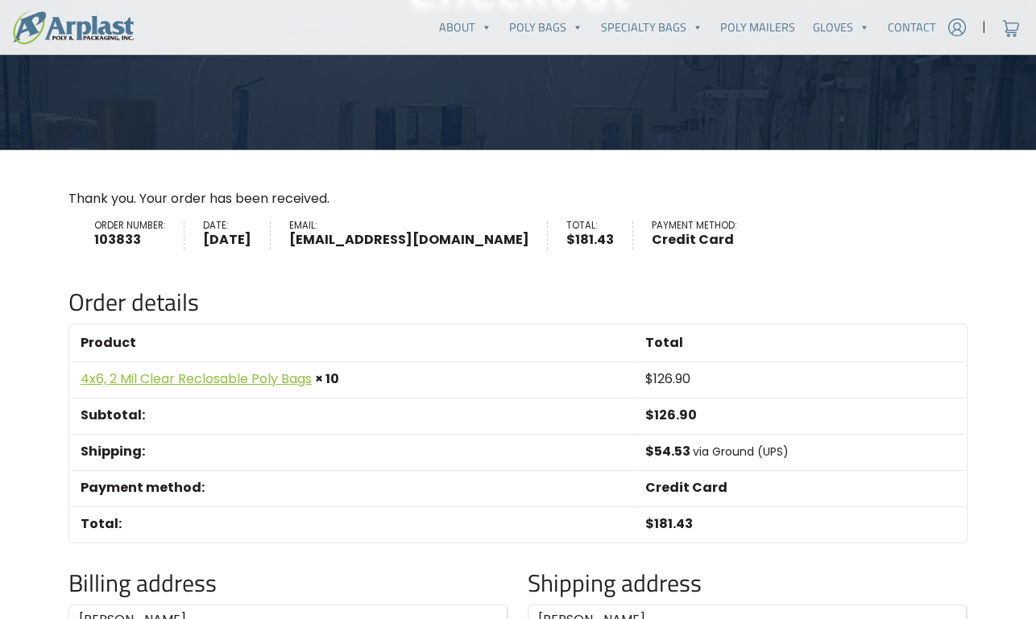
scroll to position [281, 0]
